Goal: Transaction & Acquisition: Purchase product/service

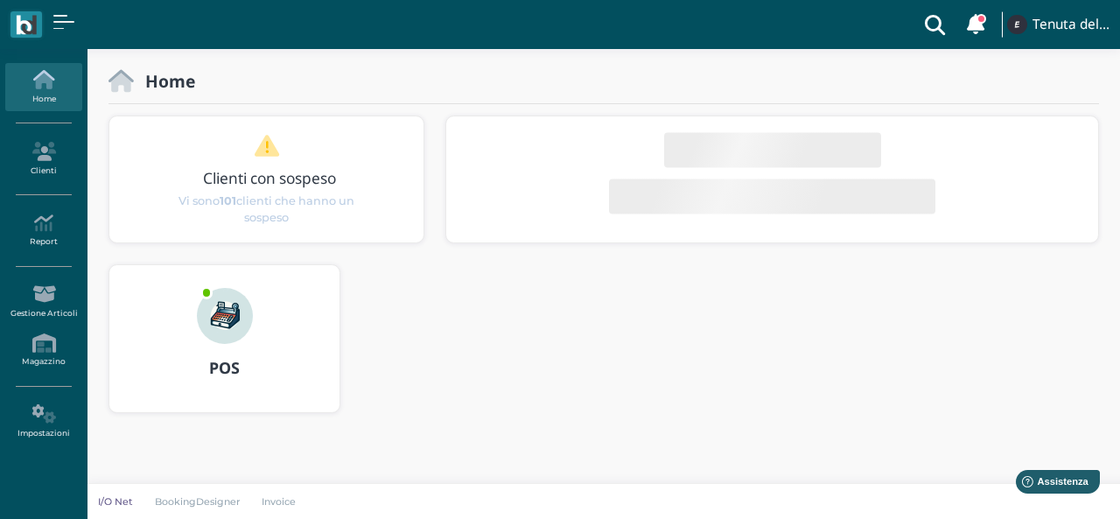
click at [237, 319] on img at bounding box center [225, 316] width 56 height 56
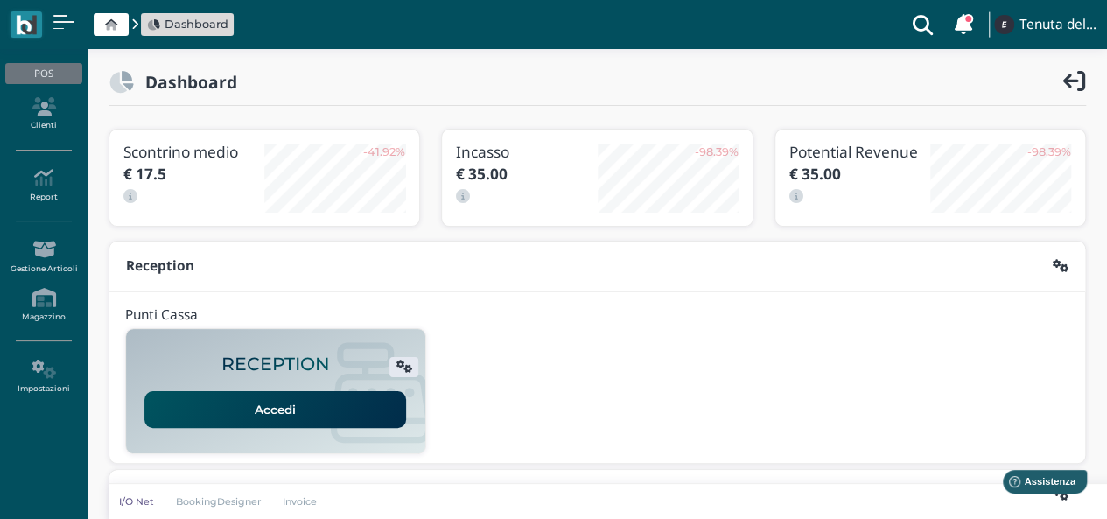
click at [319, 407] on link "Accedi" at bounding box center [275, 409] width 262 height 37
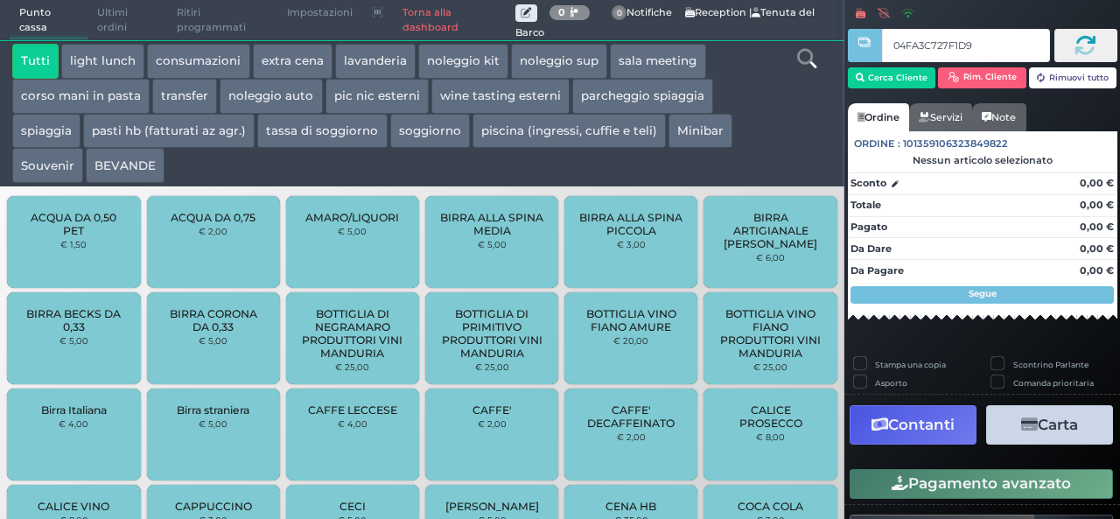
type input "04FA3C727F1D90"
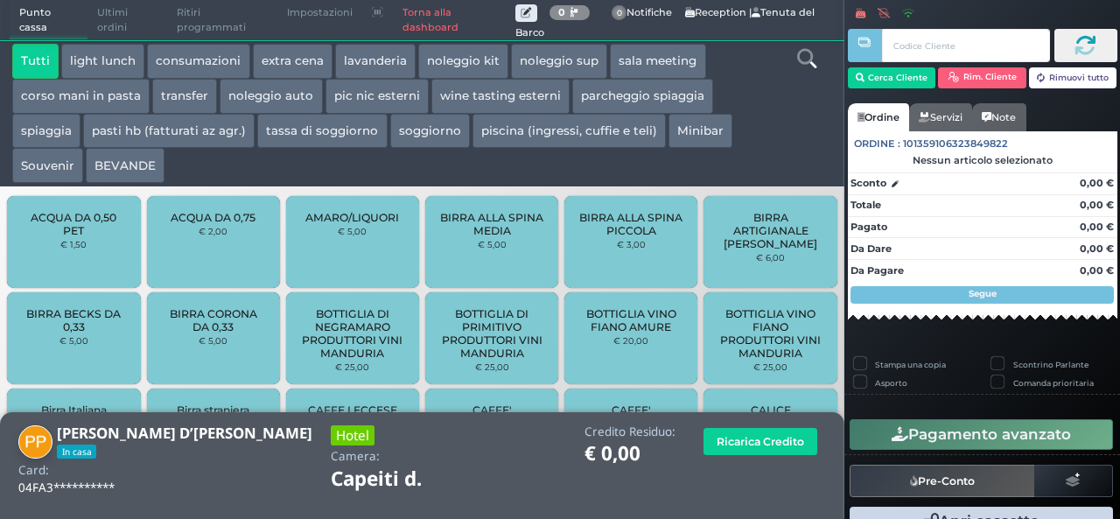
click at [60, 137] on button "spiaggia" at bounding box center [46, 131] width 68 height 35
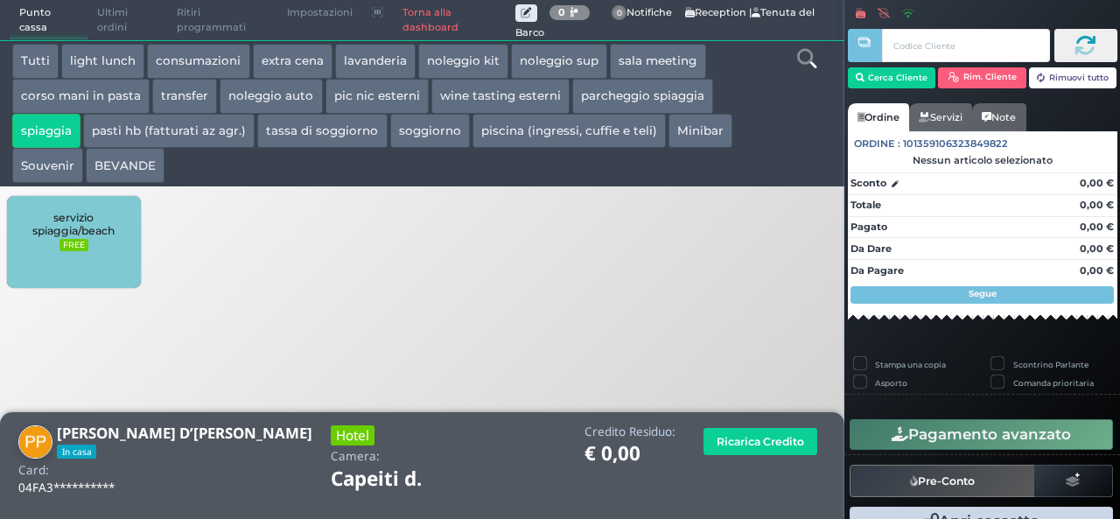
click at [126, 244] on div "servizio spiaggia/beach FREE" at bounding box center [73, 242] width 133 height 92
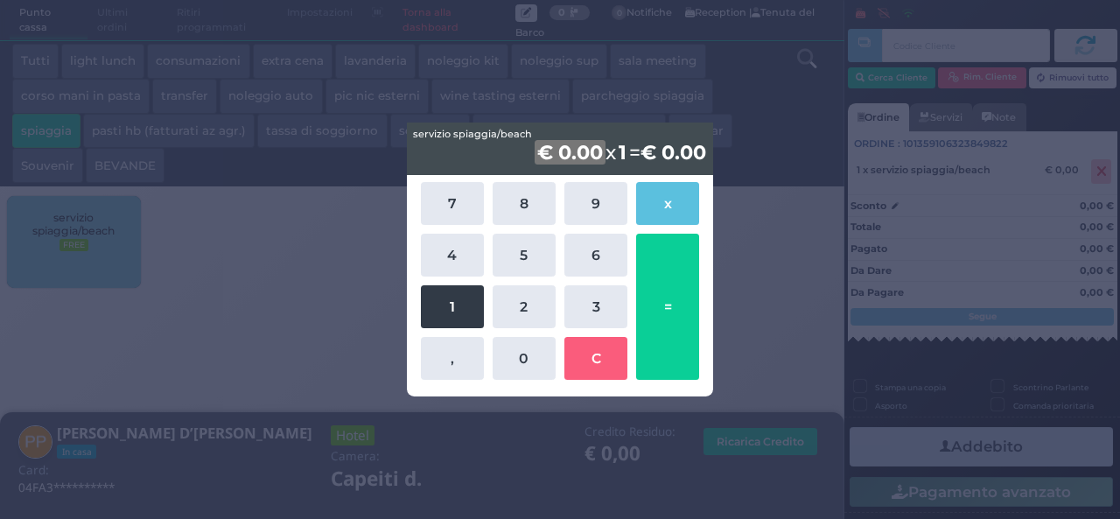
click at [453, 318] on button "1" at bounding box center [452, 306] width 63 height 43
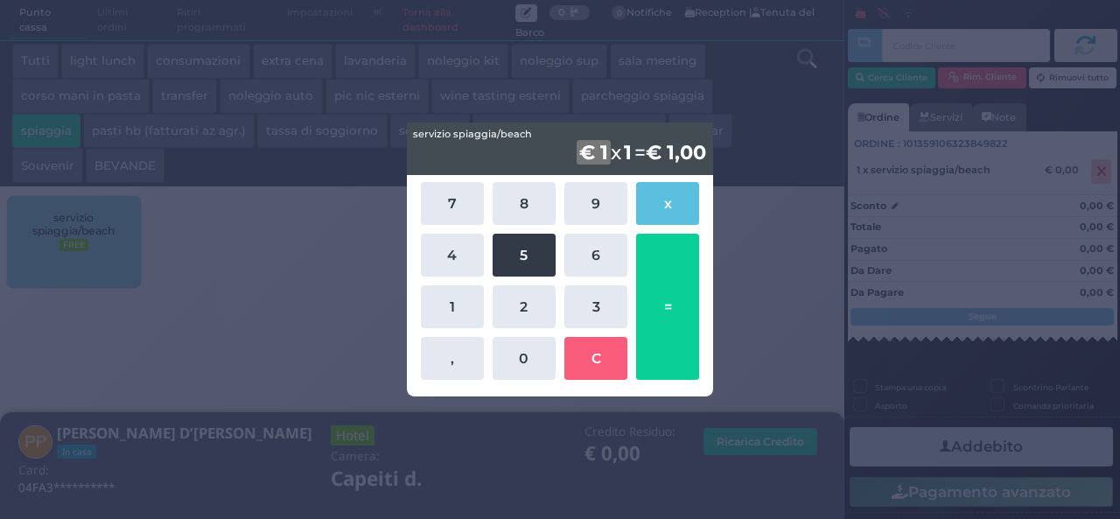
click at [512, 255] on button "5" at bounding box center [524, 255] width 63 height 43
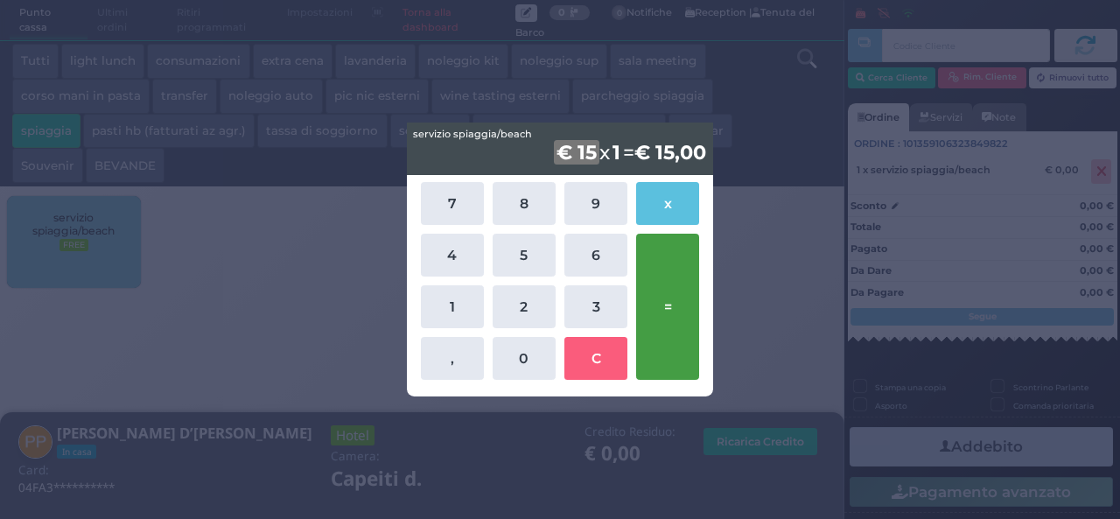
click at [674, 311] on button "=" at bounding box center [667, 307] width 63 height 146
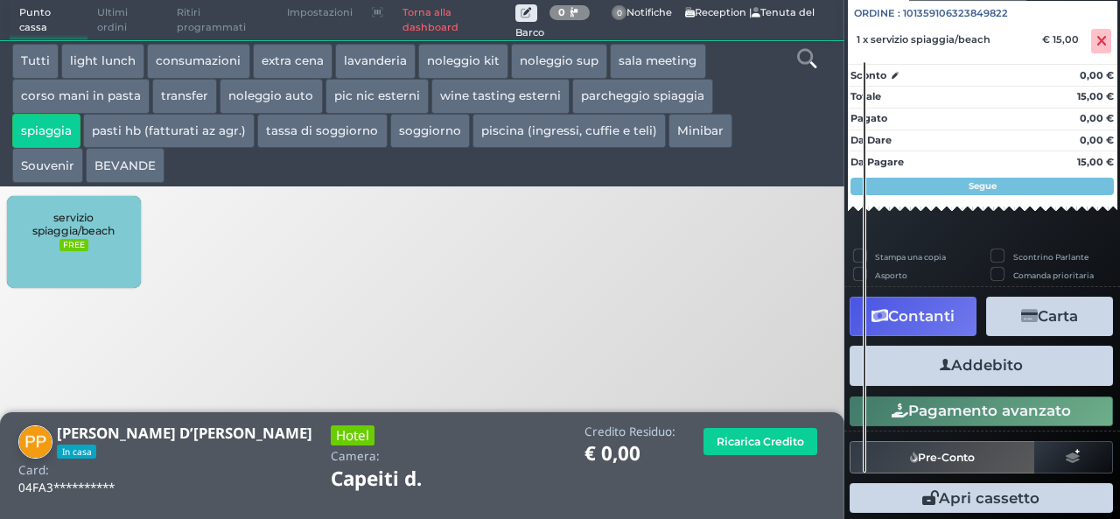
scroll to position [192, 0]
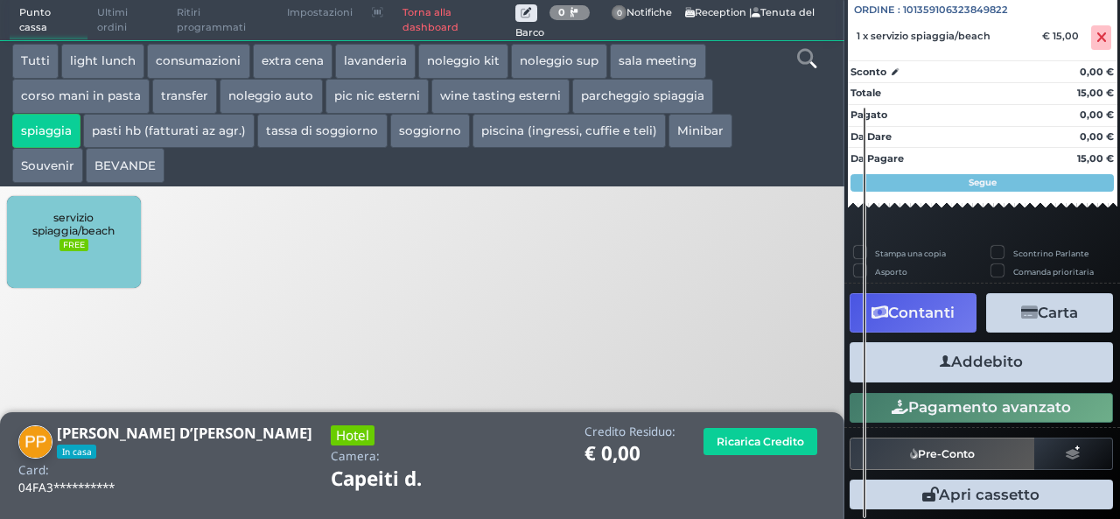
click at [981, 360] on button "Addebito" at bounding box center [981, 361] width 263 height 39
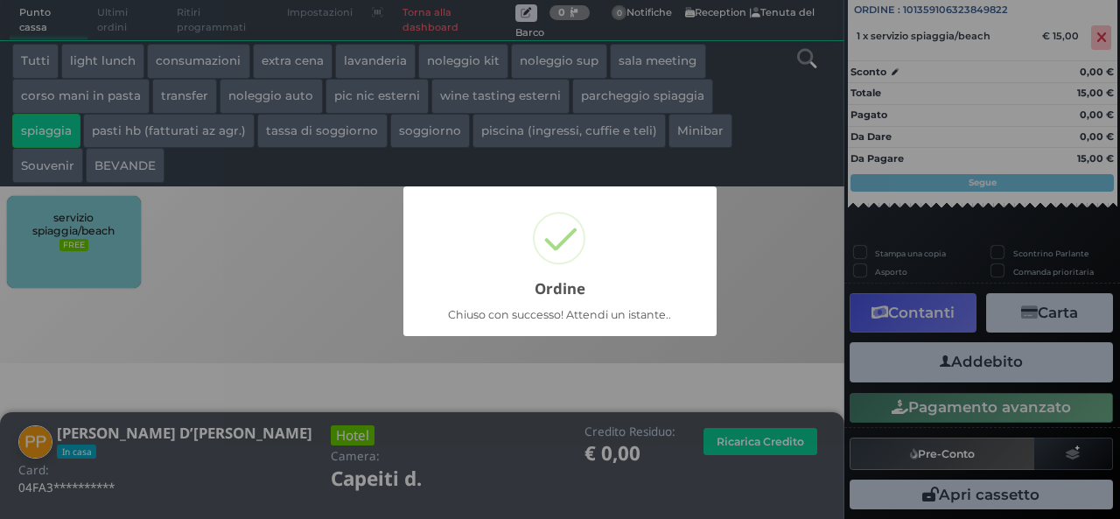
scroll to position [50, 0]
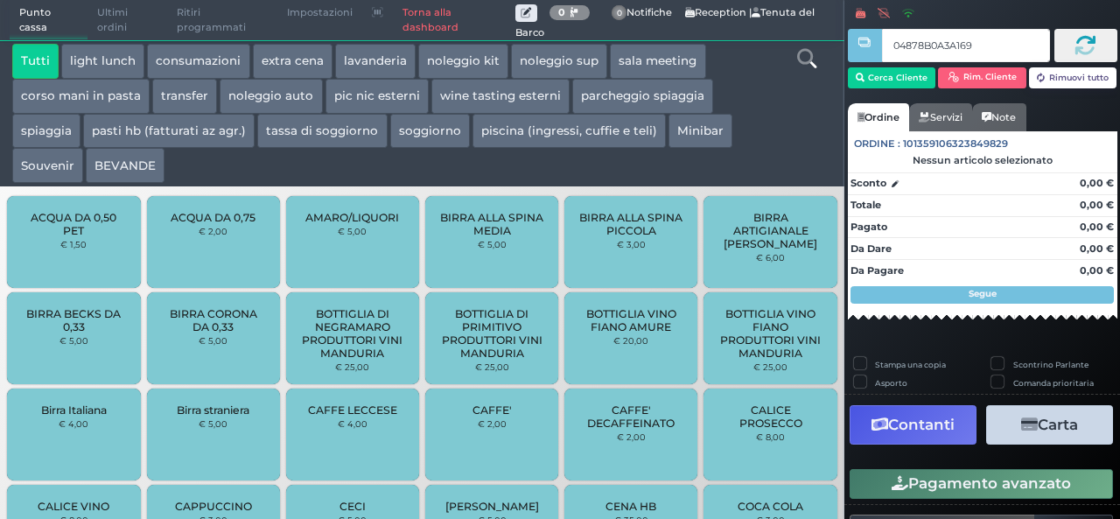
type input "04878B0A3A1695"
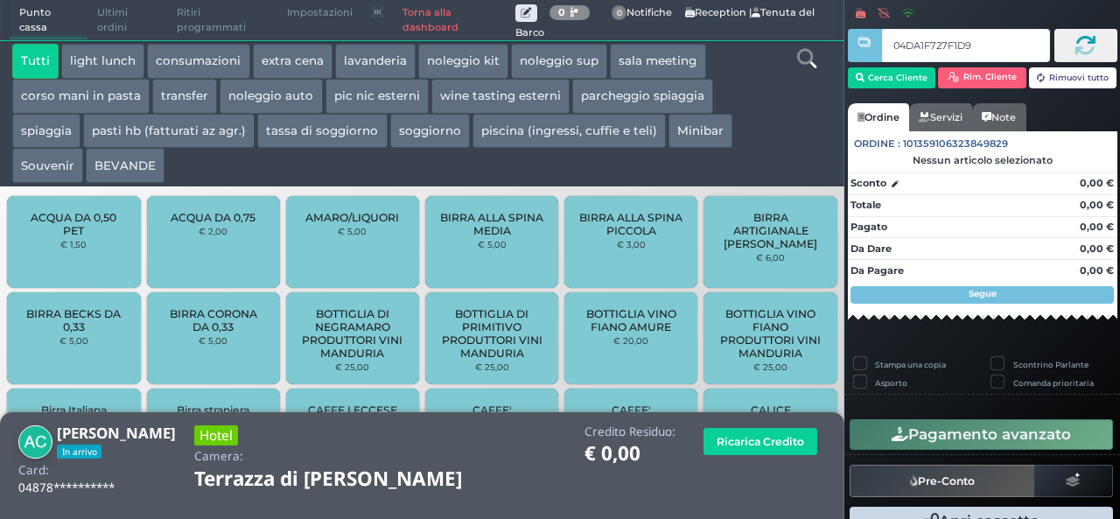
type input "04DA1F727F1D94"
